Goal: Task Accomplishment & Management: Use online tool/utility

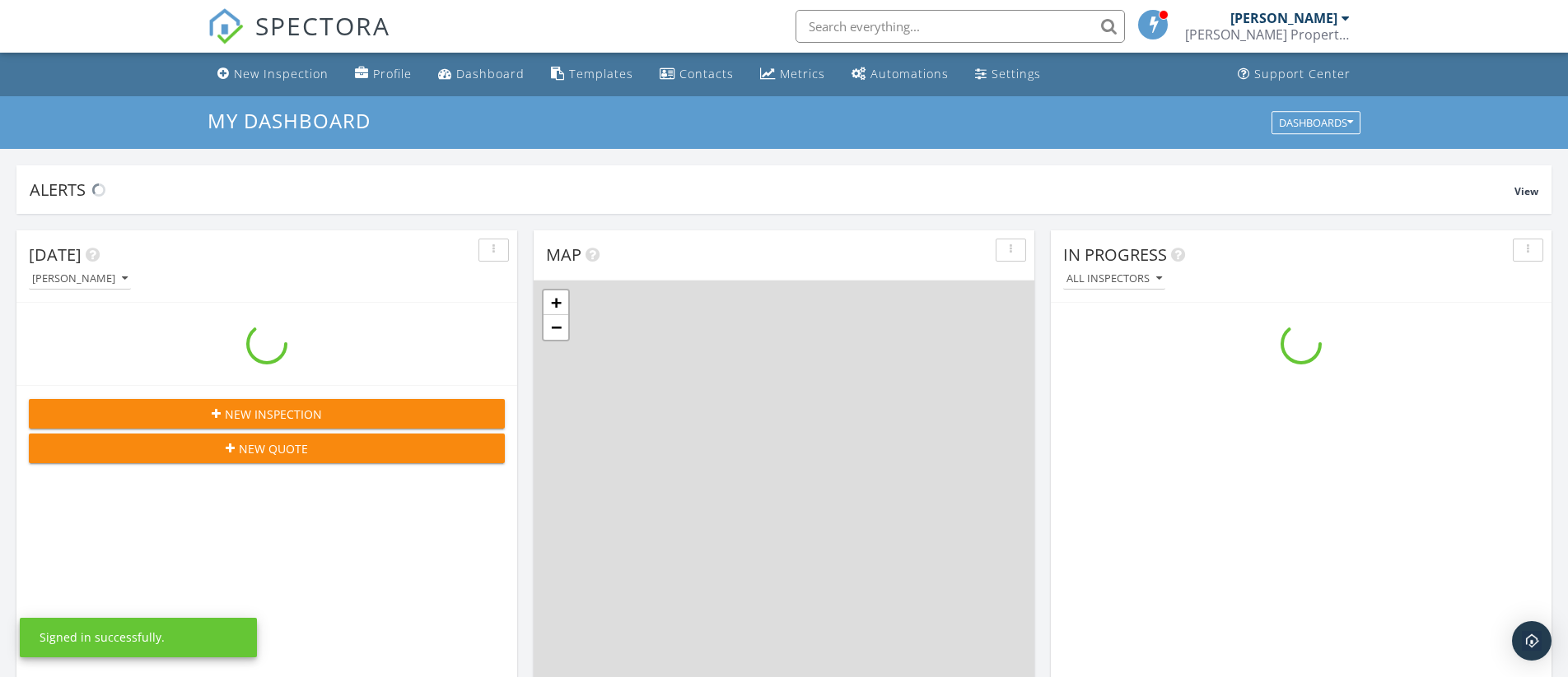
scroll to position [1499, 1568]
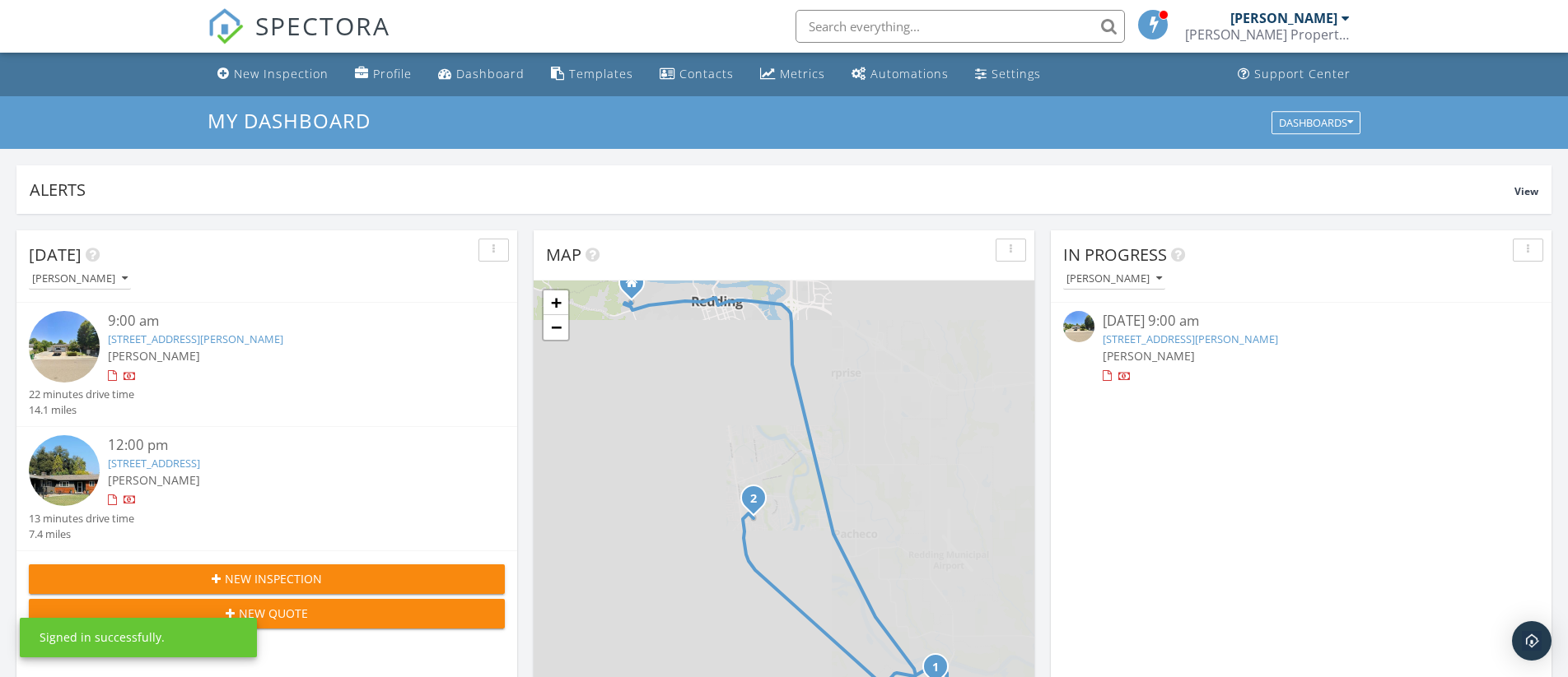
click at [1185, 338] on link "[STREET_ADDRESS][PERSON_NAME]" at bounding box center [1190, 338] width 176 height 14
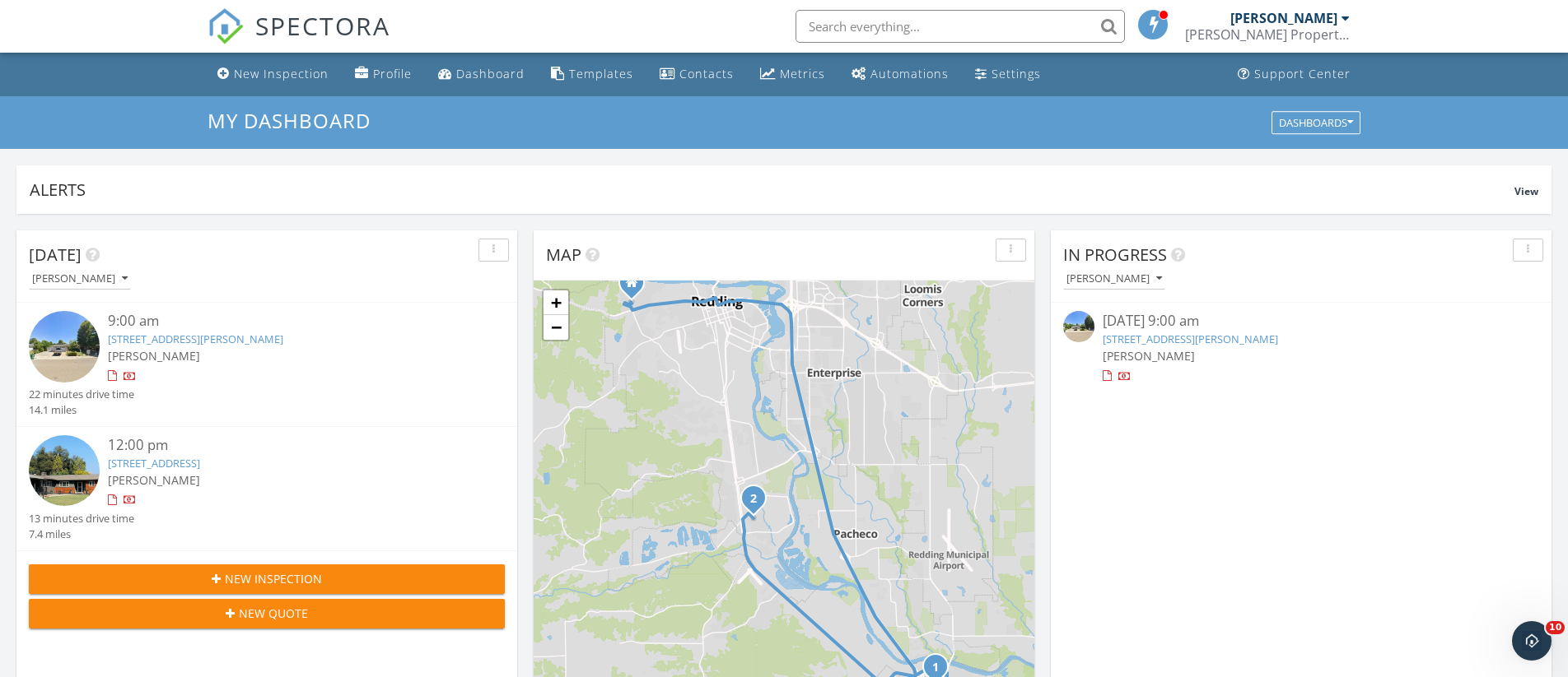
scroll to position [0, 0]
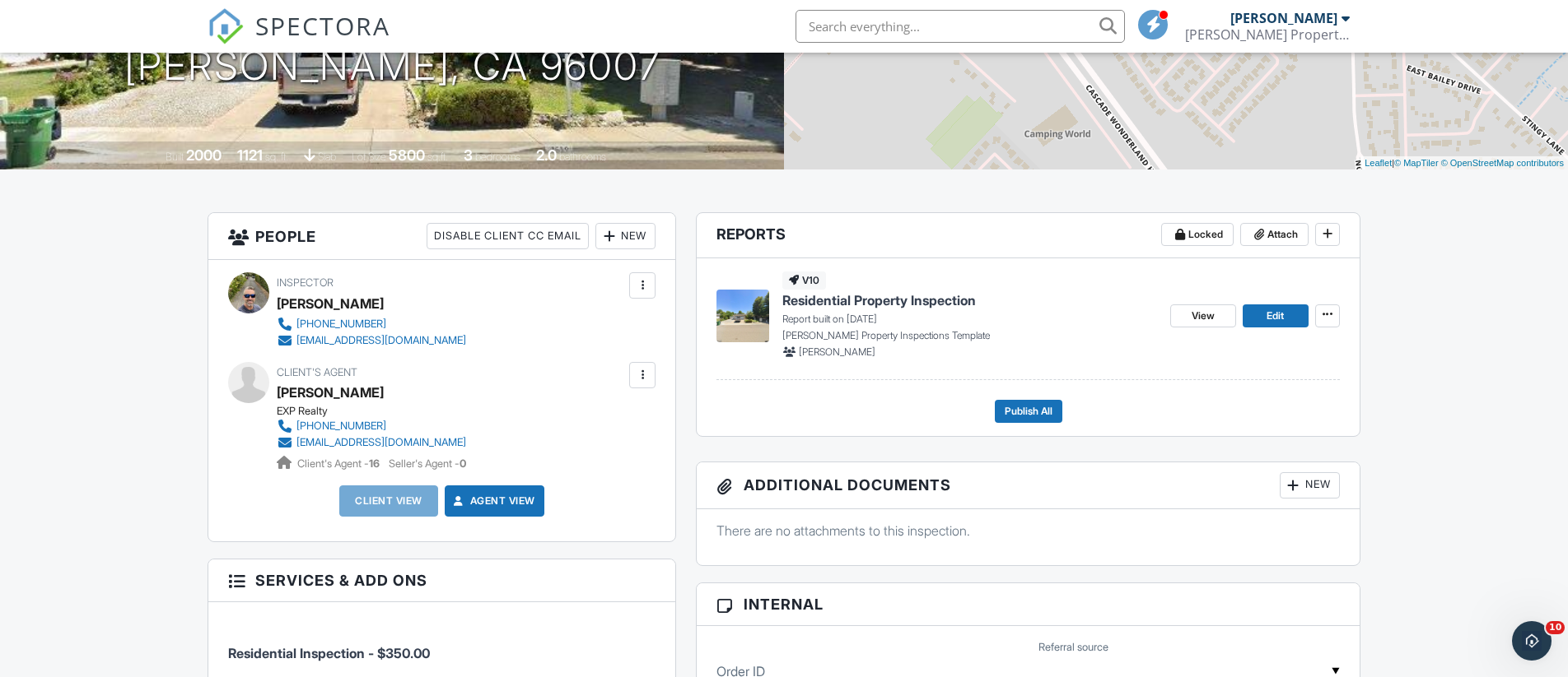
click at [888, 301] on span "Residential Property Inspection" at bounding box center [878, 301] width 194 height 18
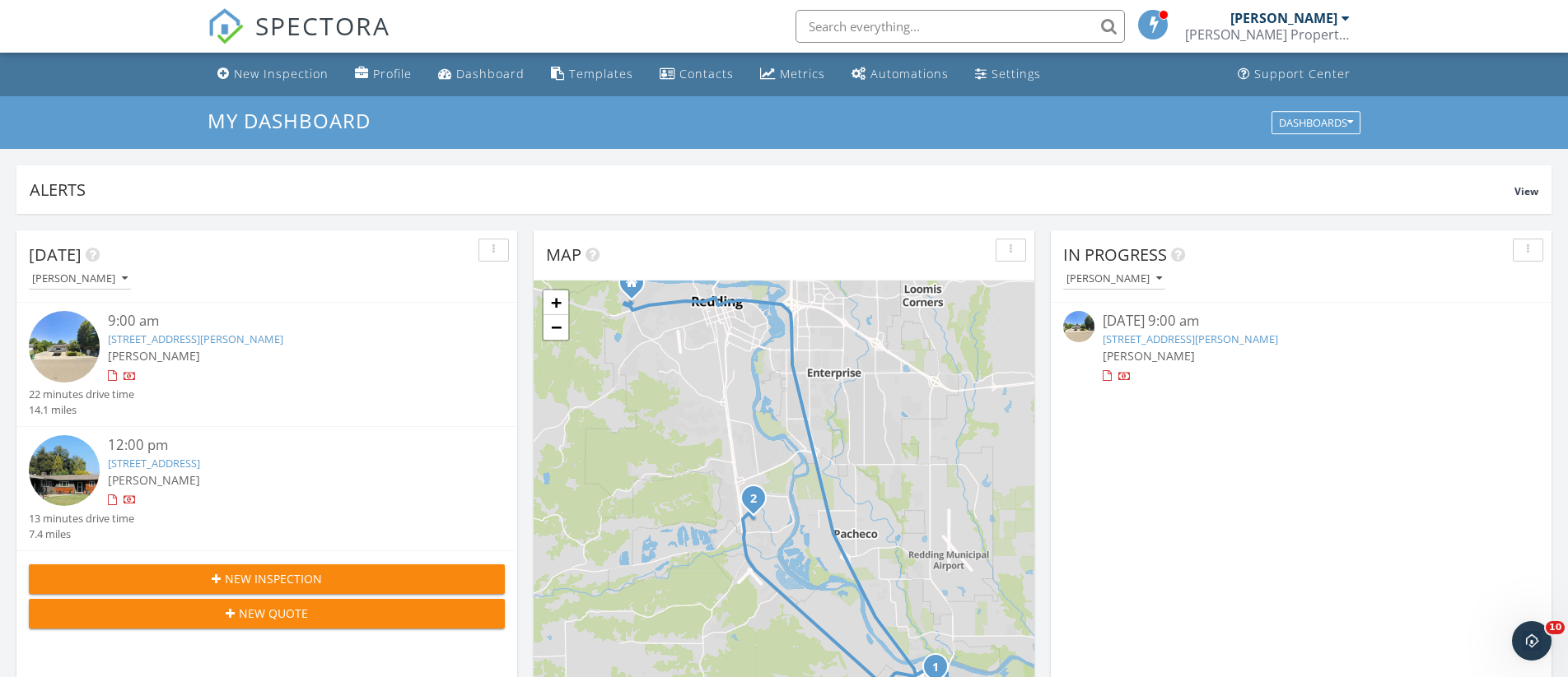
click at [1138, 340] on link "3519 Barkwood Dr, Anderson, CA 96007" at bounding box center [1190, 338] width 176 height 14
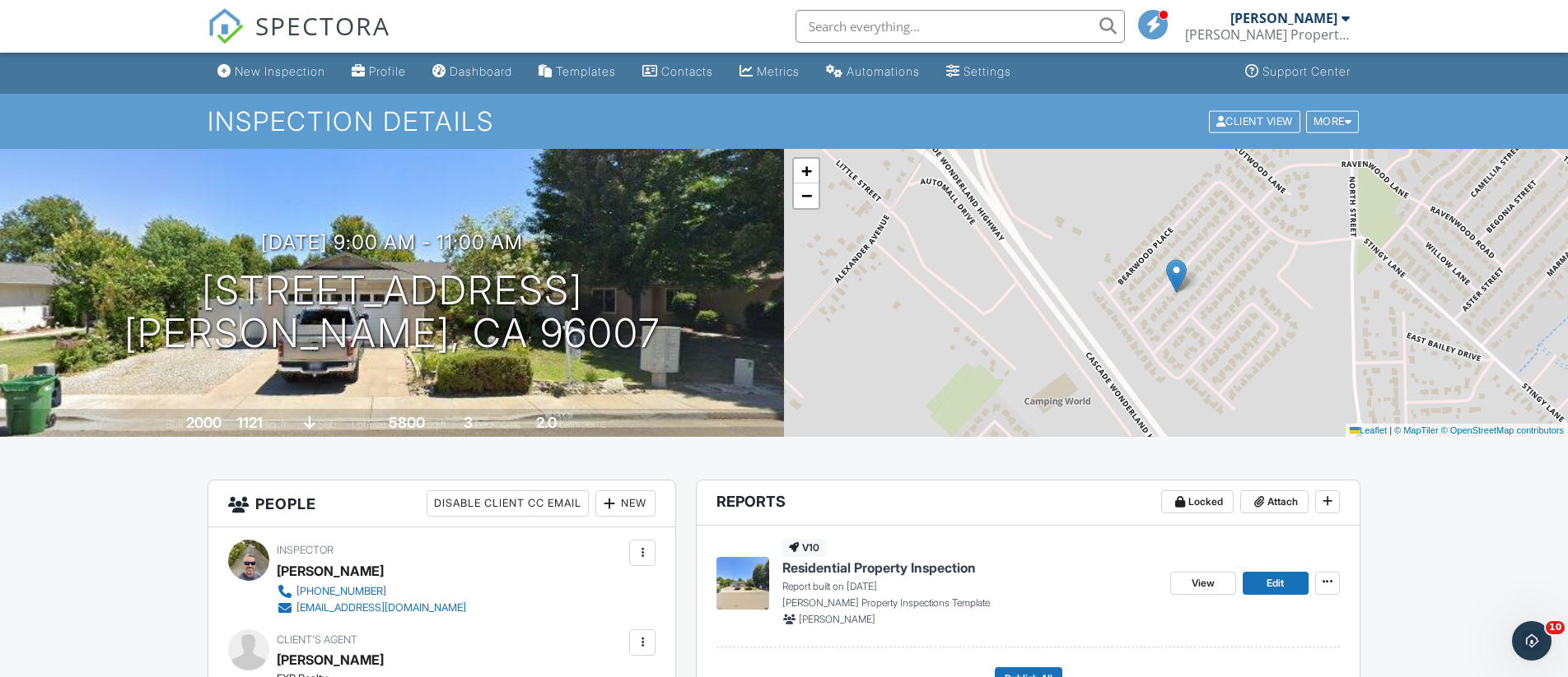
click at [923, 567] on span "Residential Property Inspection" at bounding box center [878, 568] width 194 height 18
